Goal: Check status: Check status

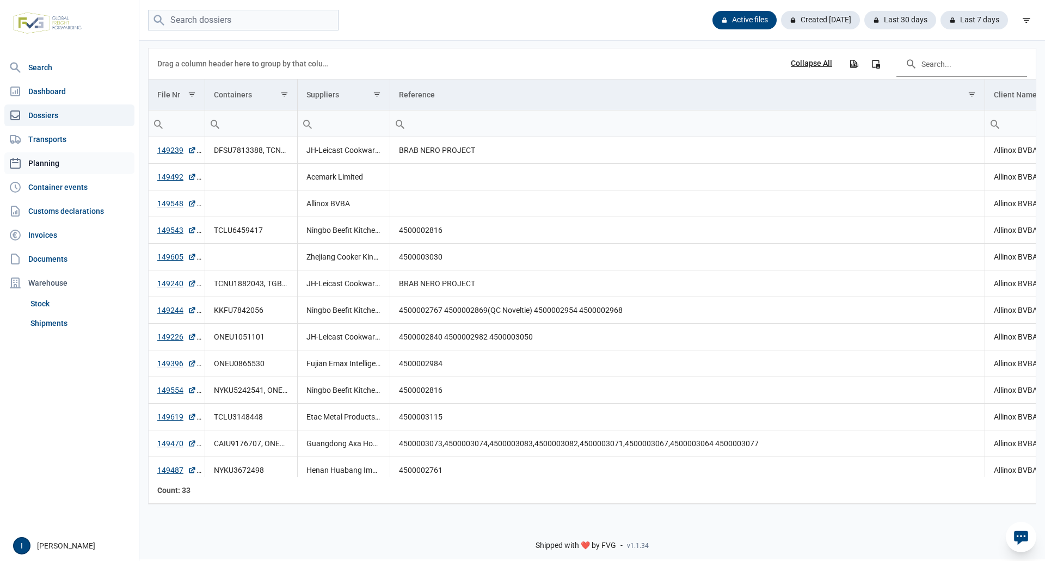
click at [52, 162] on link "Planning" at bounding box center [69, 163] width 130 height 22
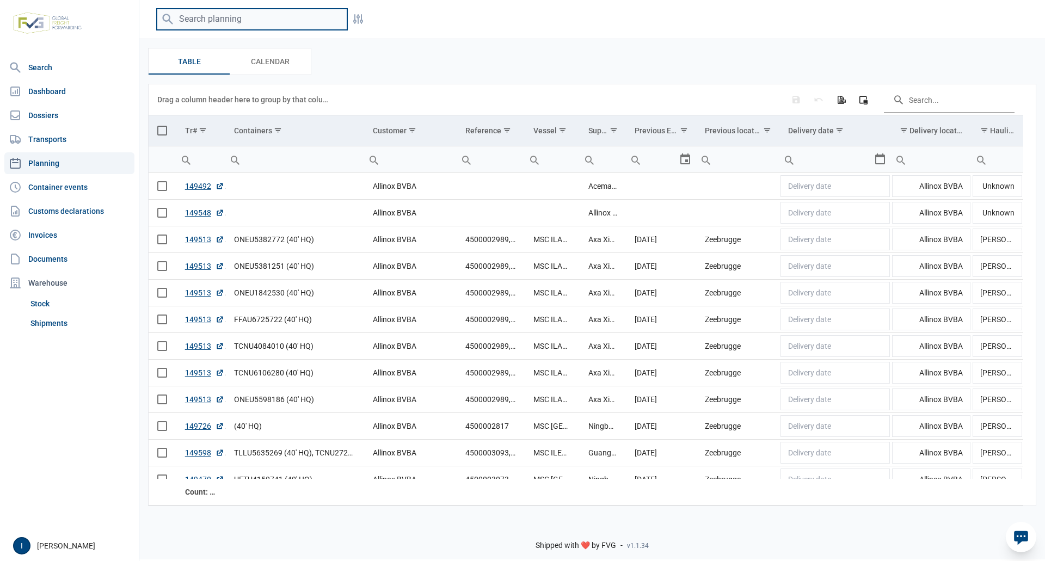
click at [219, 20] on input "search" at bounding box center [252, 19] width 190 height 21
paste input "ONEU1051101"
type input "ONEU1051101"
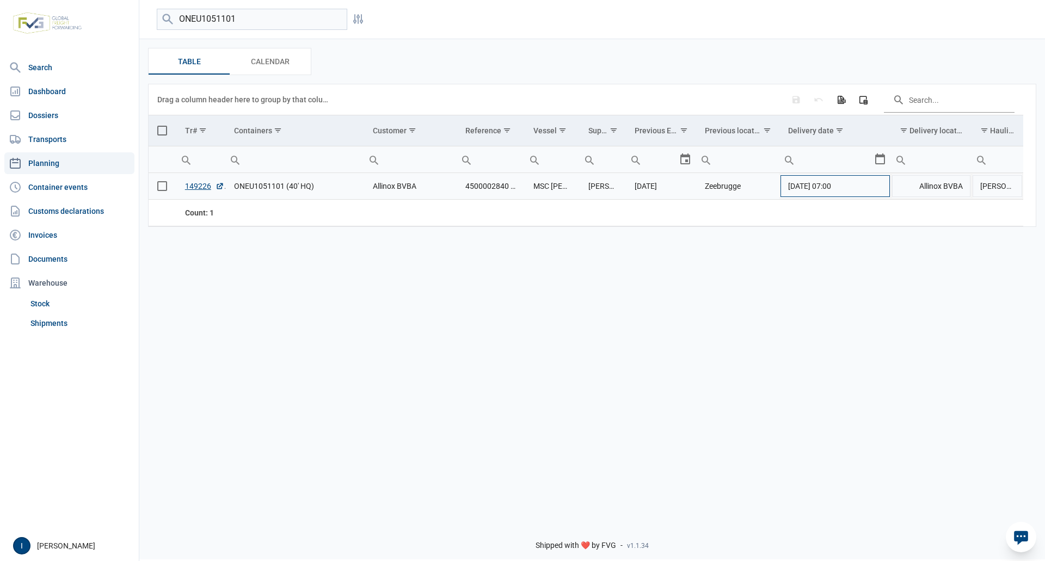
click at [871, 188] on td "[DATE] 07:00" at bounding box center [835, 186] width 112 height 27
click at [878, 188] on div "Select" at bounding box center [884, 186] width 13 height 26
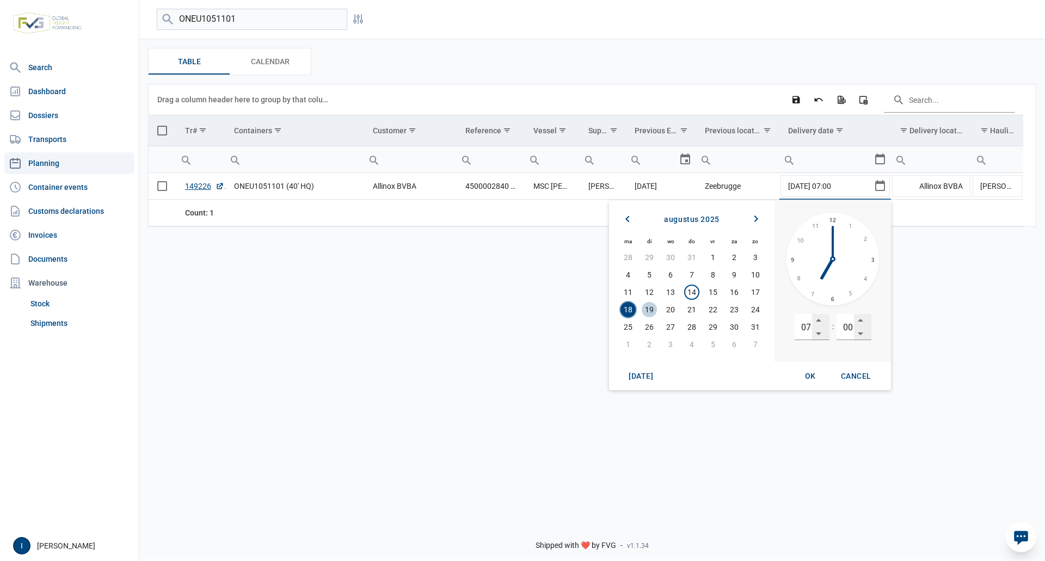
click at [649, 311] on span "19" at bounding box center [649, 309] width 15 height 15
click at [803, 330] on input "07" at bounding box center [802, 327] width 17 height 26
type input "07"
click at [810, 372] on span "OK" at bounding box center [810, 376] width 11 height 9
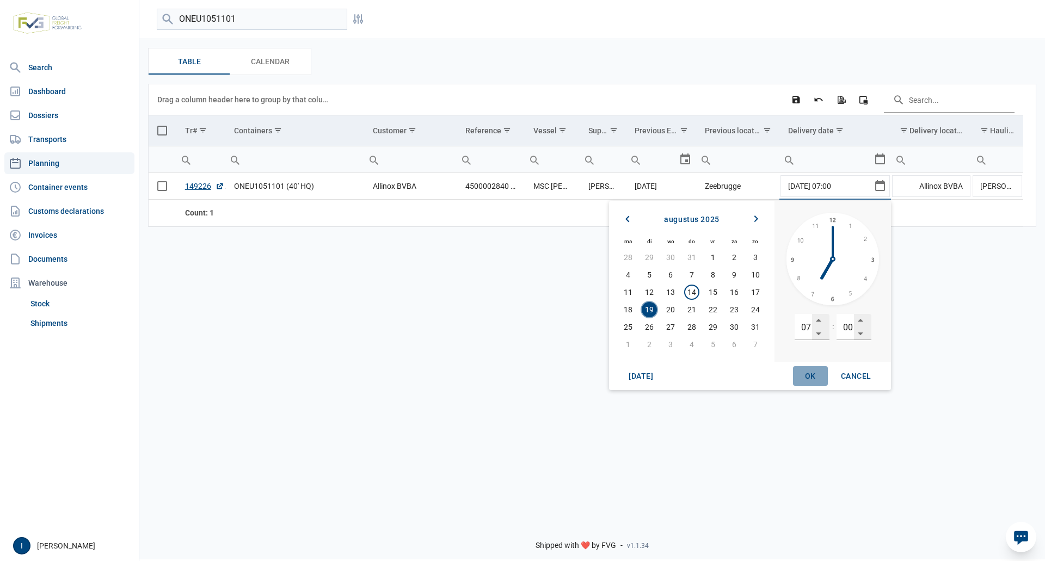
type input "[DATE] 07:00"
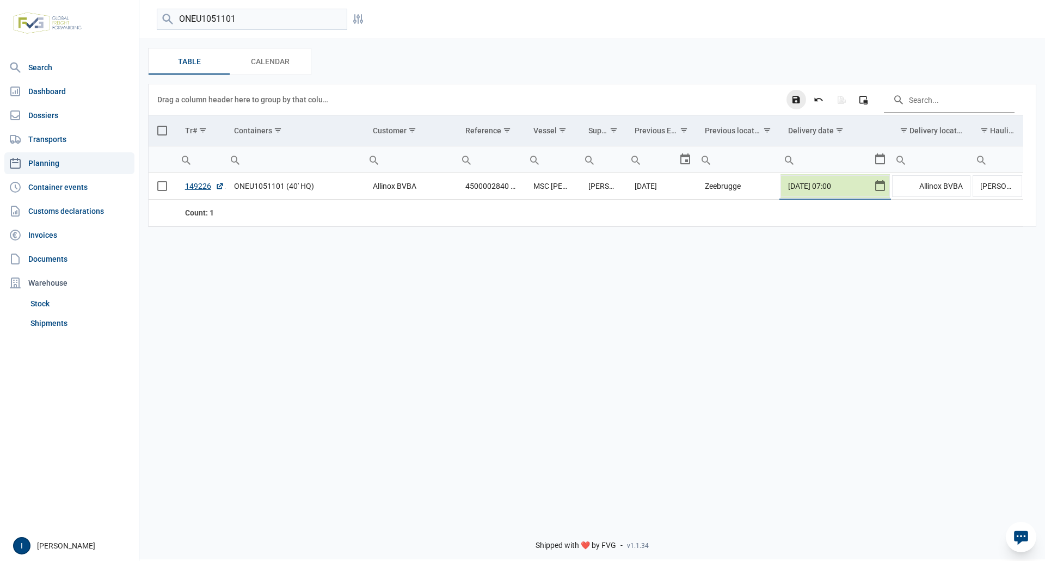
click at [796, 104] on icon "Save changes" at bounding box center [796, 100] width 10 height 10
